Goal: Task Accomplishment & Management: Manage account settings

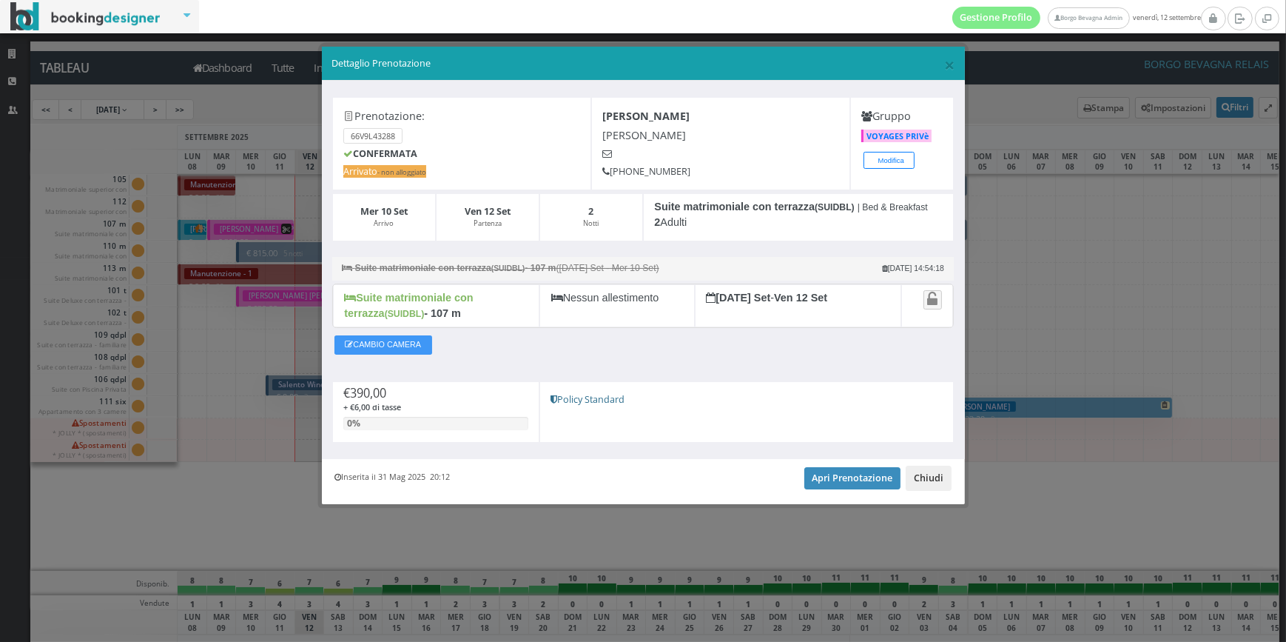
click at [939, 480] on button "Chiudi" at bounding box center [929, 478] width 46 height 25
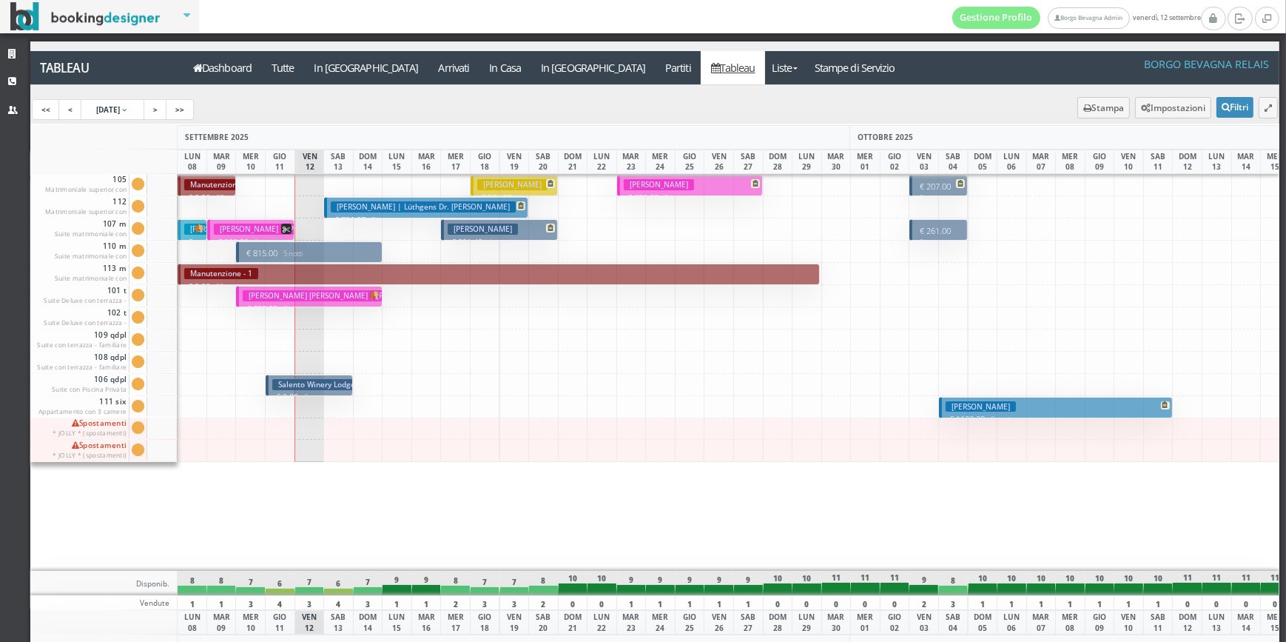
click at [337, 252] on p "€ 815.00 5 notti" at bounding box center [310, 253] width 135 height 12
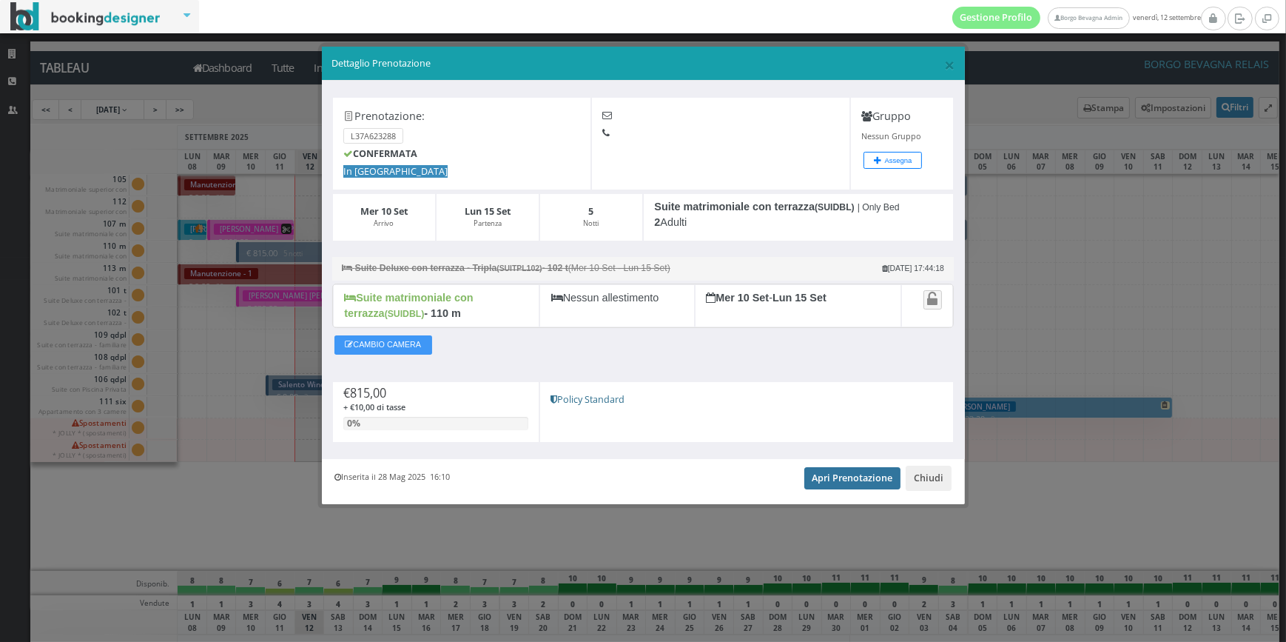
click at [844, 475] on link "Apri Prenotazione" at bounding box center [853, 478] width 97 height 22
click at [929, 485] on button "Chiudi" at bounding box center [929, 478] width 46 height 25
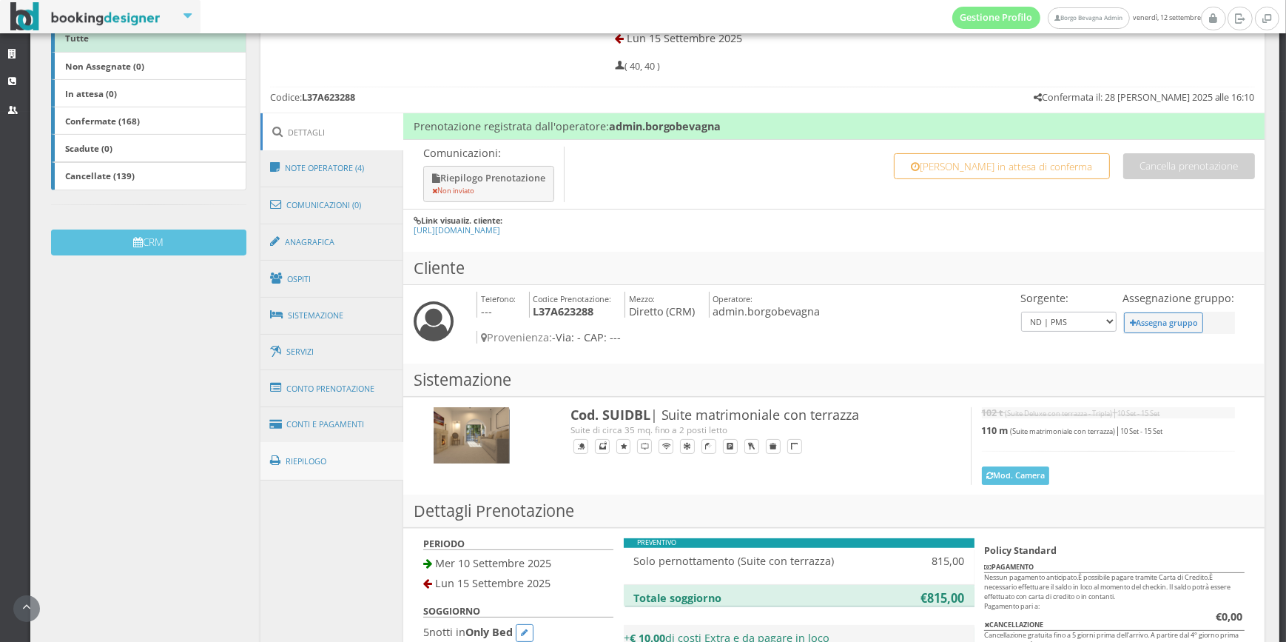
scroll to position [299, 0]
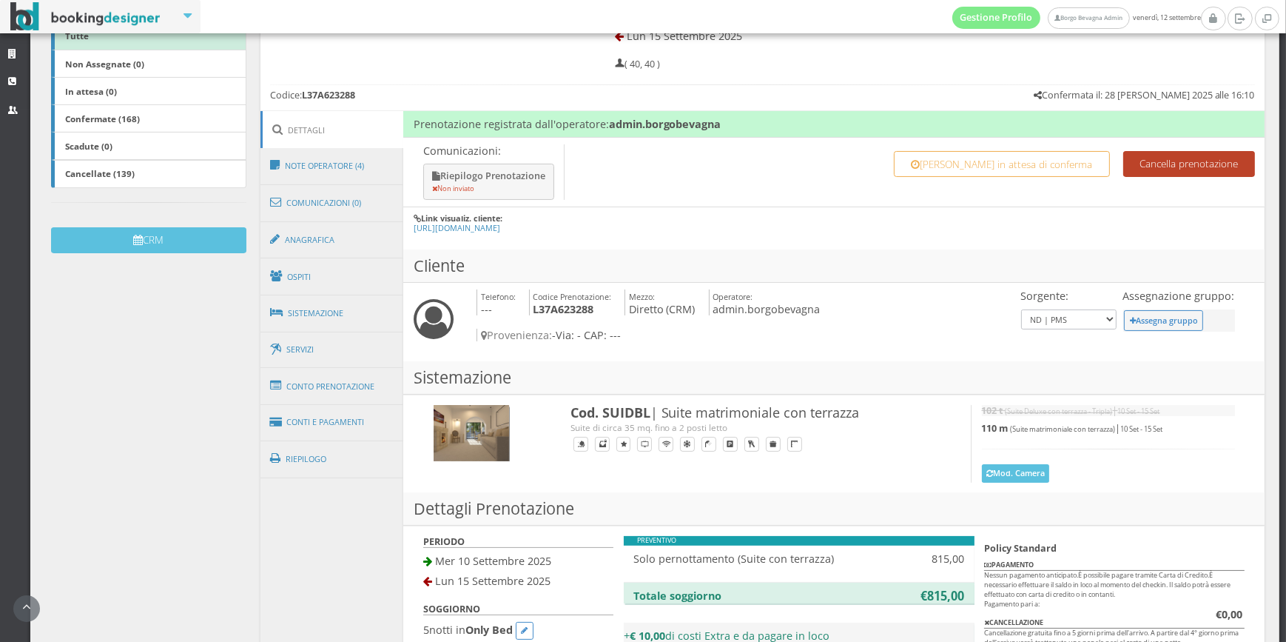
click at [1133, 161] on button "Cancella prenotazione" at bounding box center [1190, 164] width 132 height 26
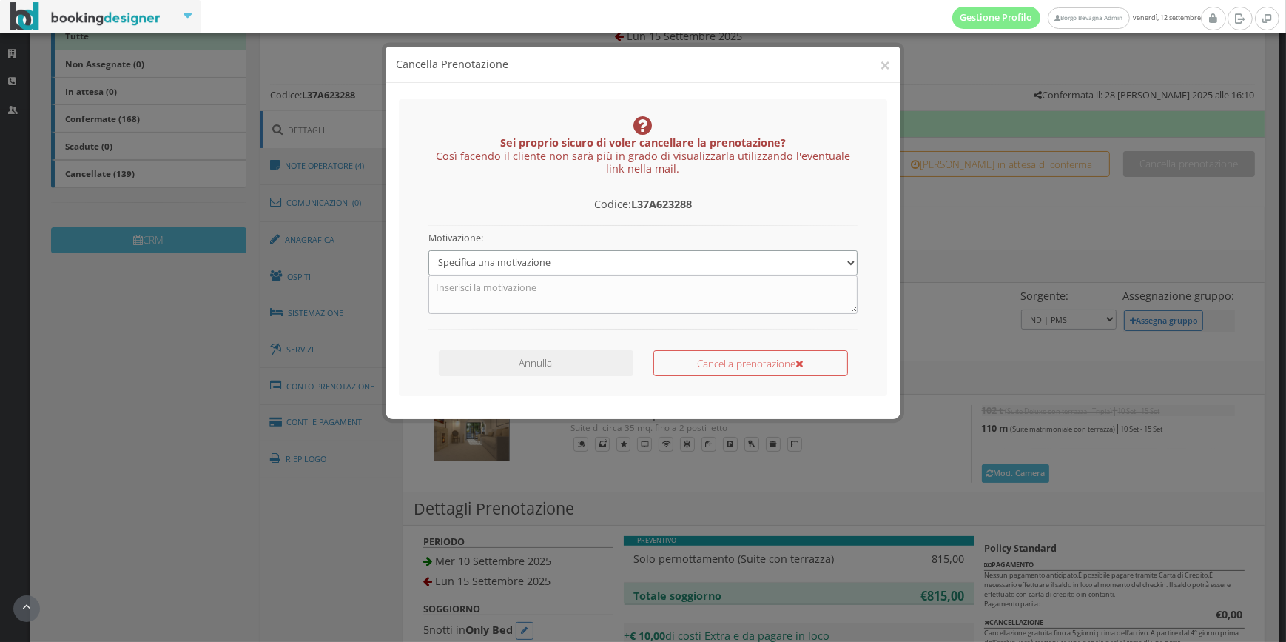
click at [821, 267] on select "Specifica una motivazione Errore di inserimento Prenotazione duplicata Prenotaz…" at bounding box center [643, 262] width 429 height 24
select select "4"
click at [429, 250] on select "Specifica una motivazione Errore di inserimento Prenotazione duplicata Prenotaz…" at bounding box center [643, 262] width 429 height 24
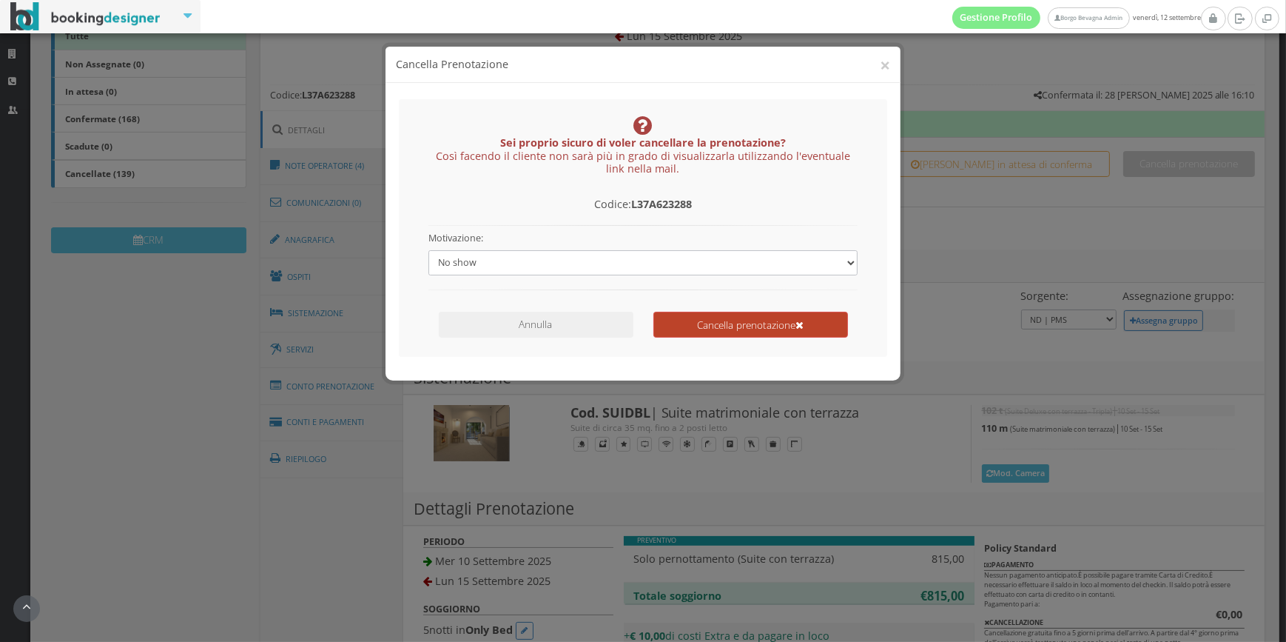
click at [694, 330] on button "Cancella prenotazione" at bounding box center [751, 325] width 195 height 26
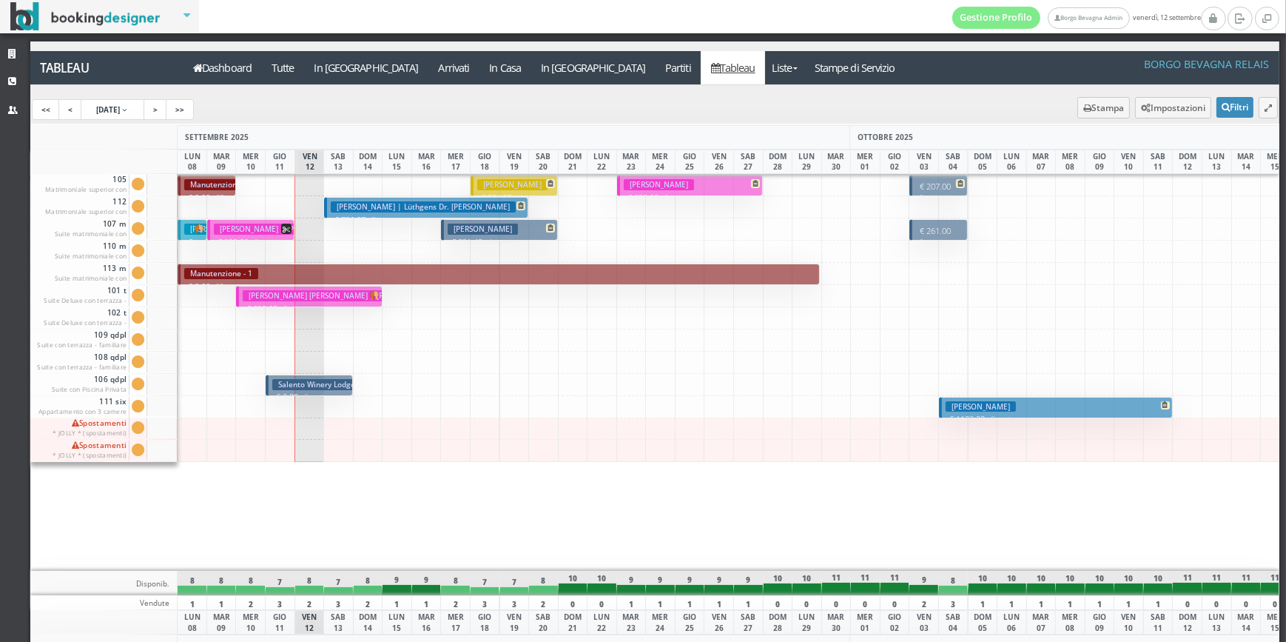
click at [879, 494] on div at bounding box center [865, 372] width 30 height 397
